Goal: Information Seeking & Learning: Find specific fact

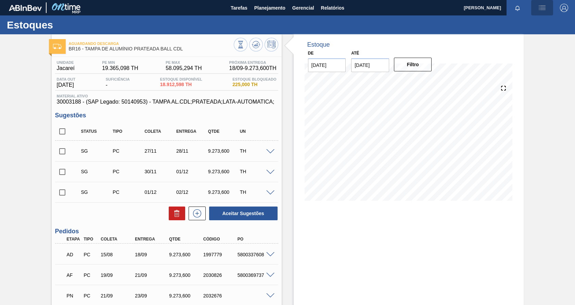
click at [539, 6] on img "button" at bounding box center [542, 8] width 8 height 8
click at [506, 55] on div at bounding box center [287, 152] width 575 height 305
click at [270, 5] on span "Planejamento" at bounding box center [270, 8] width 31 height 8
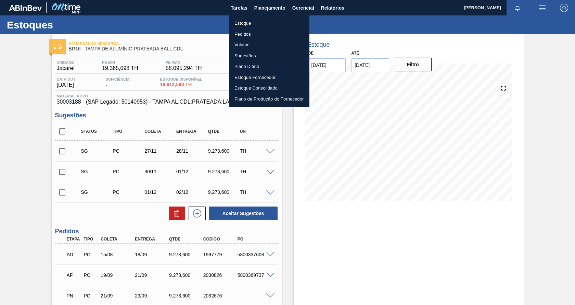
click at [253, 23] on li "Estoque" at bounding box center [269, 23] width 81 height 11
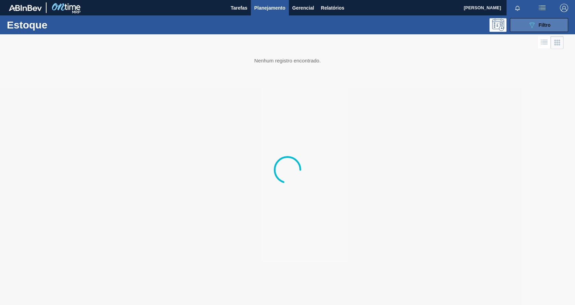
click at [534, 25] on icon "089F7B8B-B2A5-4AFE-B5C0-19BA573D28AC" at bounding box center [532, 25] width 8 height 8
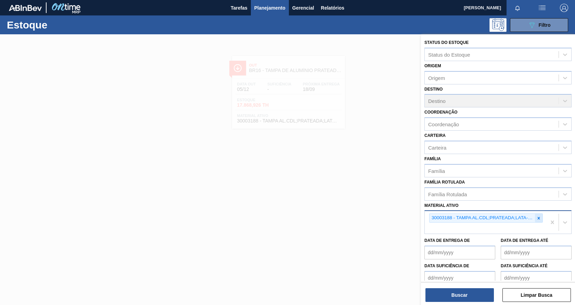
click at [538, 218] on icon at bounding box center [539, 217] width 2 height 2
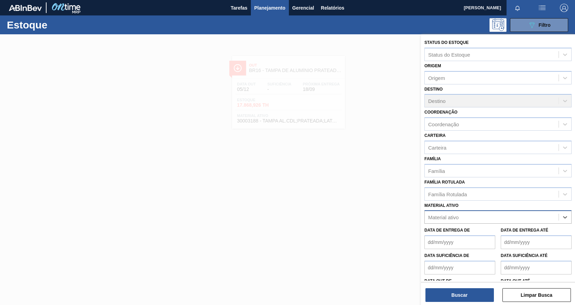
paste ativo "30029216"
type ativo "30029216"
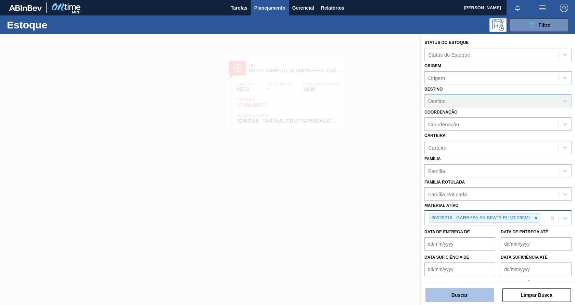
click at [448, 298] on button "Buscar" at bounding box center [460, 295] width 69 height 14
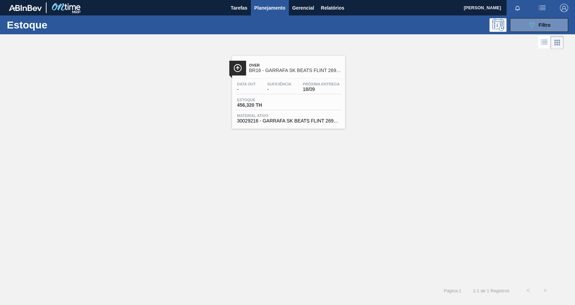
click at [299, 92] on div "Data out - Suficiência - Próxima Entrega 18/09" at bounding box center [289, 88] width 106 height 12
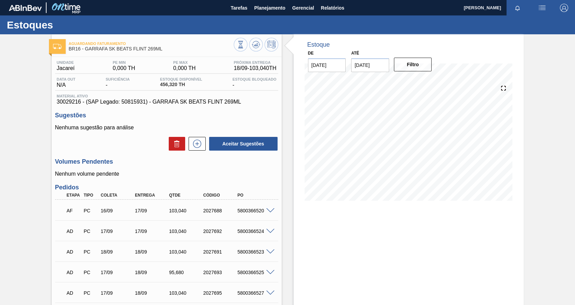
click at [273, 207] on div at bounding box center [272, 209] width 14 height 5
click at [272, 210] on span at bounding box center [271, 210] width 8 height 5
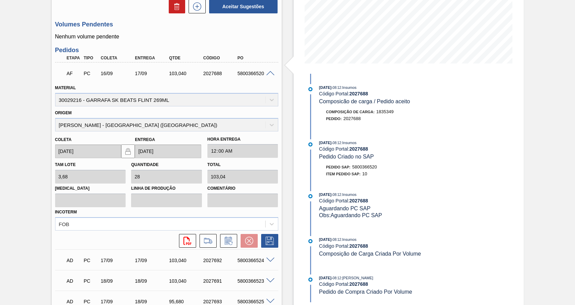
scroll to position [34, 0]
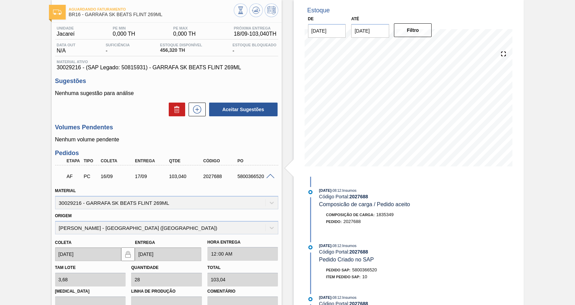
click at [269, 175] on span at bounding box center [271, 176] width 8 height 5
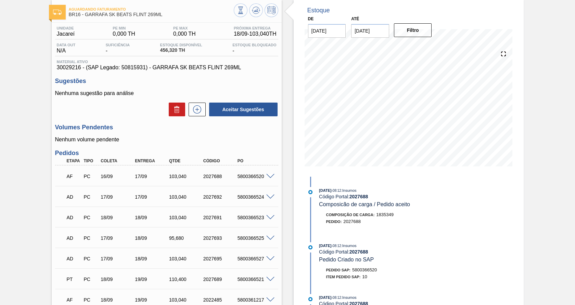
scroll to position [0, 0]
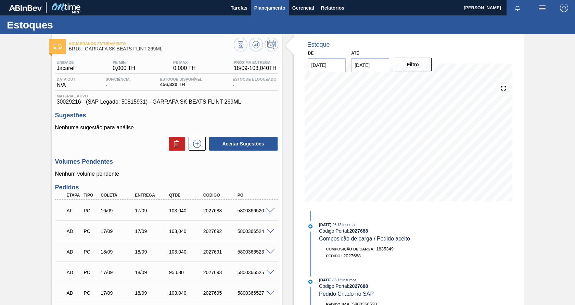
click at [272, 11] on span "Planejamento" at bounding box center [270, 8] width 31 height 8
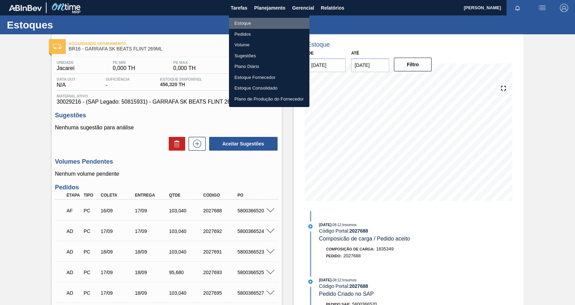
click at [246, 25] on li "Estoque" at bounding box center [269, 23] width 81 height 11
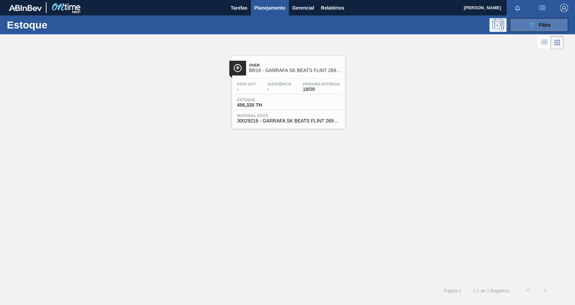
click at [542, 25] on span "Filtro" at bounding box center [545, 24] width 12 height 5
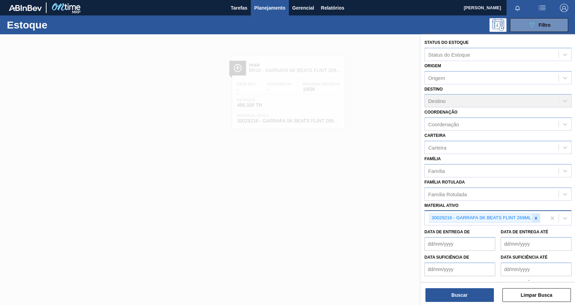
click at [535, 216] on icon at bounding box center [536, 217] width 5 height 5
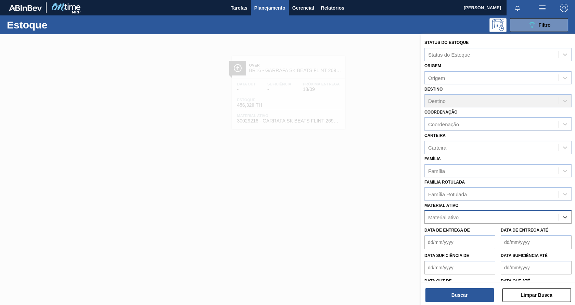
paste ativo "30007319"
type ativo "30007319"
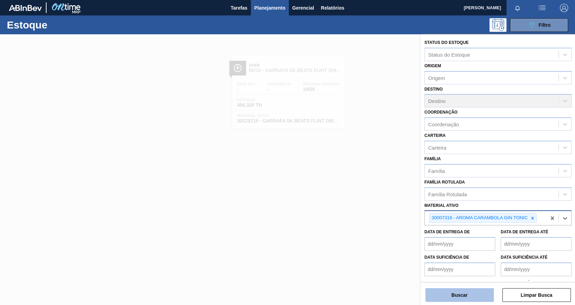
click at [470, 296] on button "Buscar" at bounding box center [460, 295] width 69 height 14
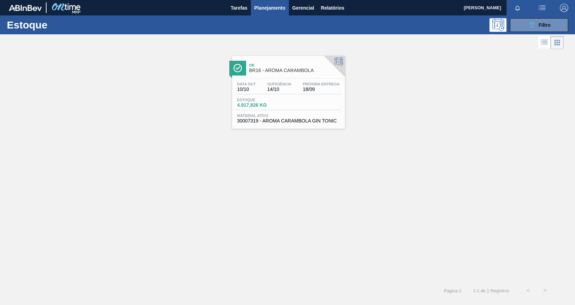
click at [309, 114] on span "Material ativo" at bounding box center [288, 115] width 103 height 4
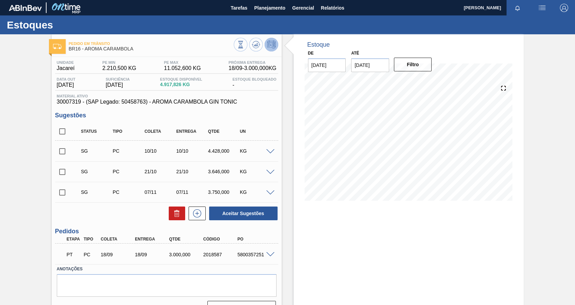
scroll to position [15, 0]
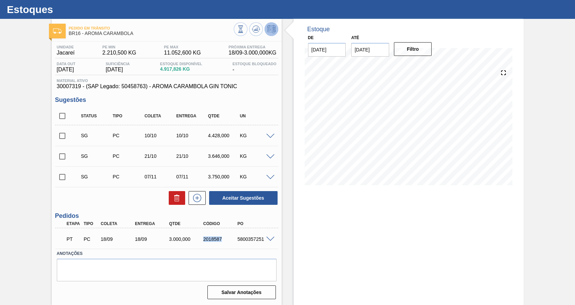
drag, startPoint x: 202, startPoint y: 239, endPoint x: 224, endPoint y: 239, distance: 21.9
click at [224, 239] on div "2018587" at bounding box center [221, 238] width 38 height 5
copy div "2018587"
click at [145, 201] on div "Aceitar Sugestões" at bounding box center [166, 197] width 223 height 15
drag, startPoint x: 236, startPoint y: 241, endPoint x: 264, endPoint y: 237, distance: 28.6
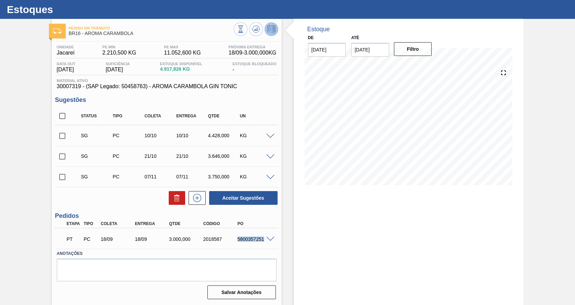
click at [264, 237] on div "PT PC 18/09 18/09 3.000,000 2018587 5800357251" at bounding box center [166, 238] width 223 height 17
copy div "5800357251"
